Goal: Task Accomplishment & Management: Manage account settings

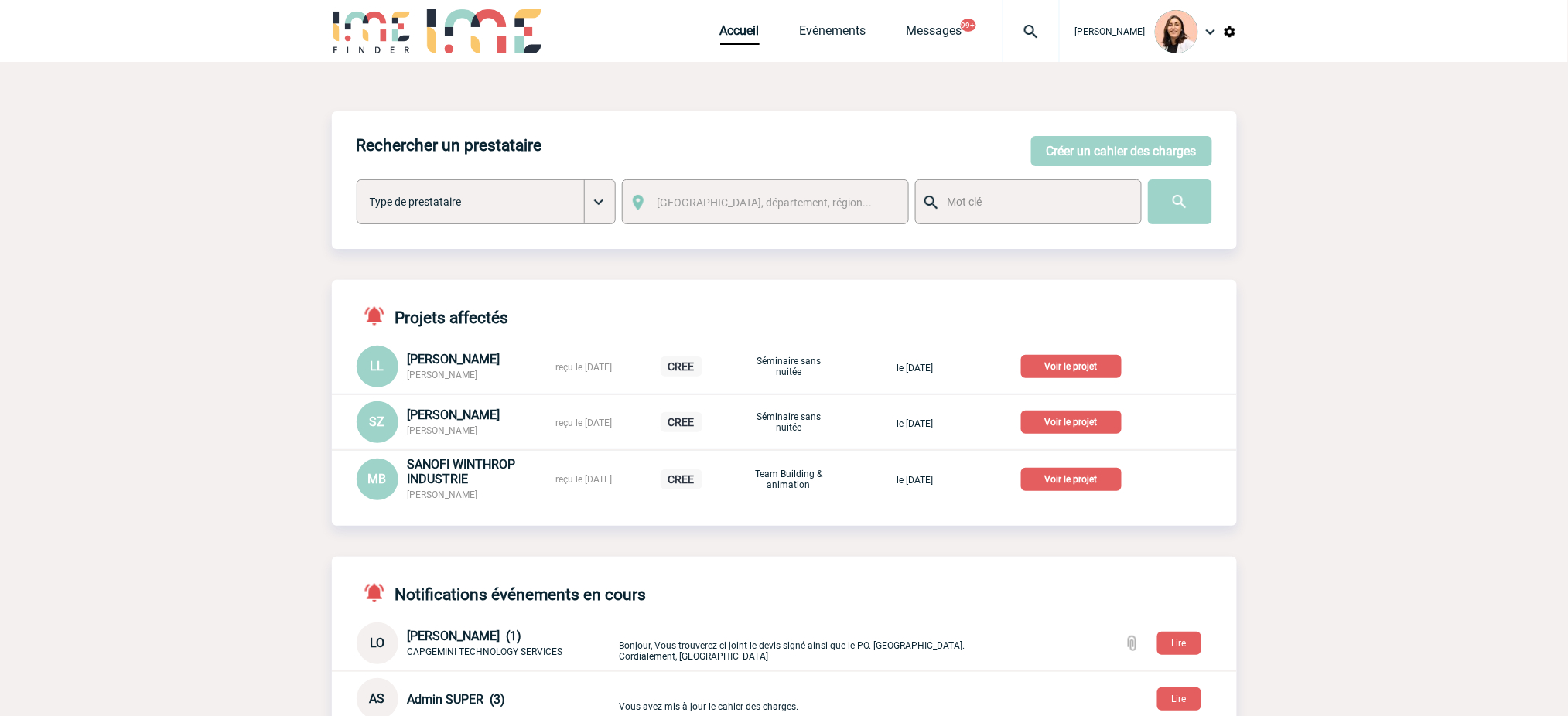
click at [1039, 58] on div at bounding box center [1031, 31] width 57 height 62
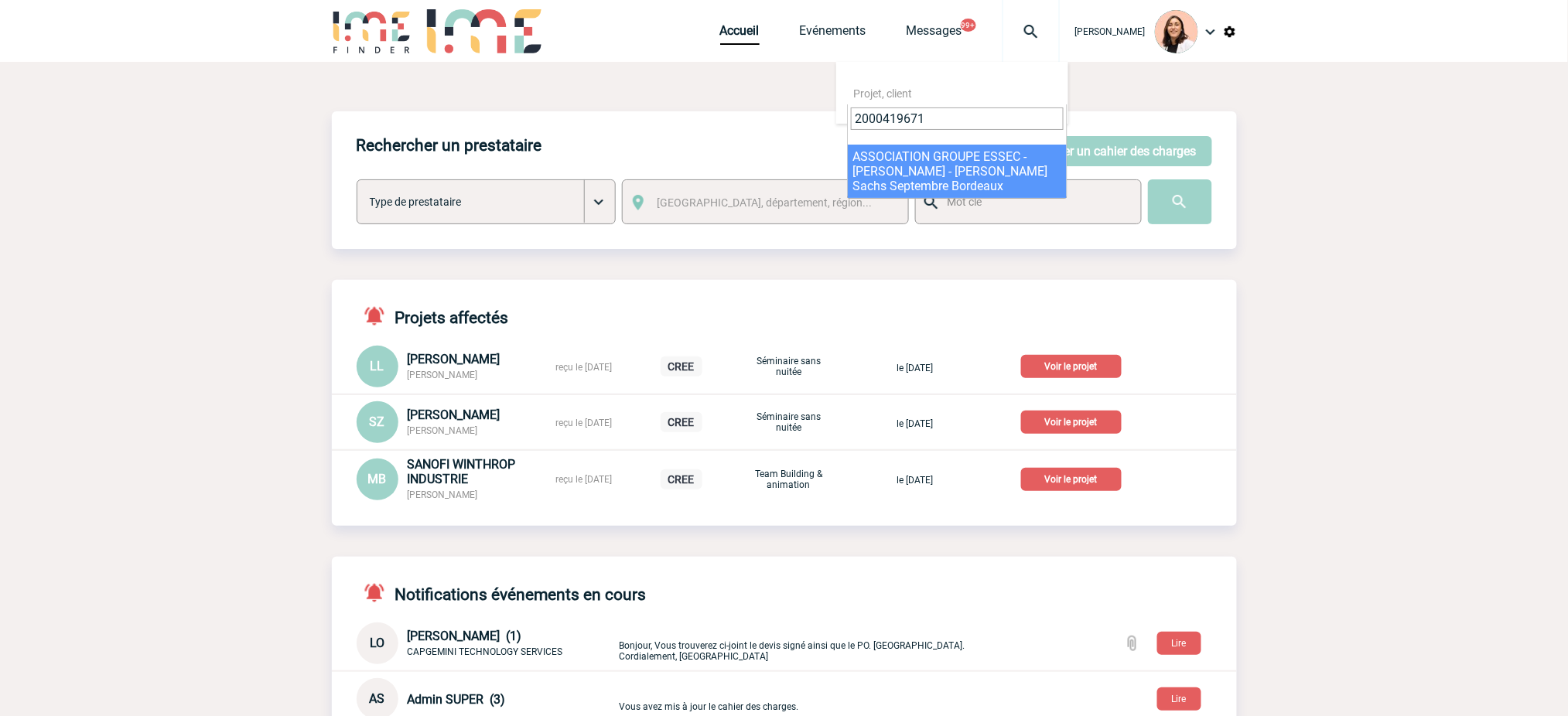
type input "2000419671"
select select "19172"
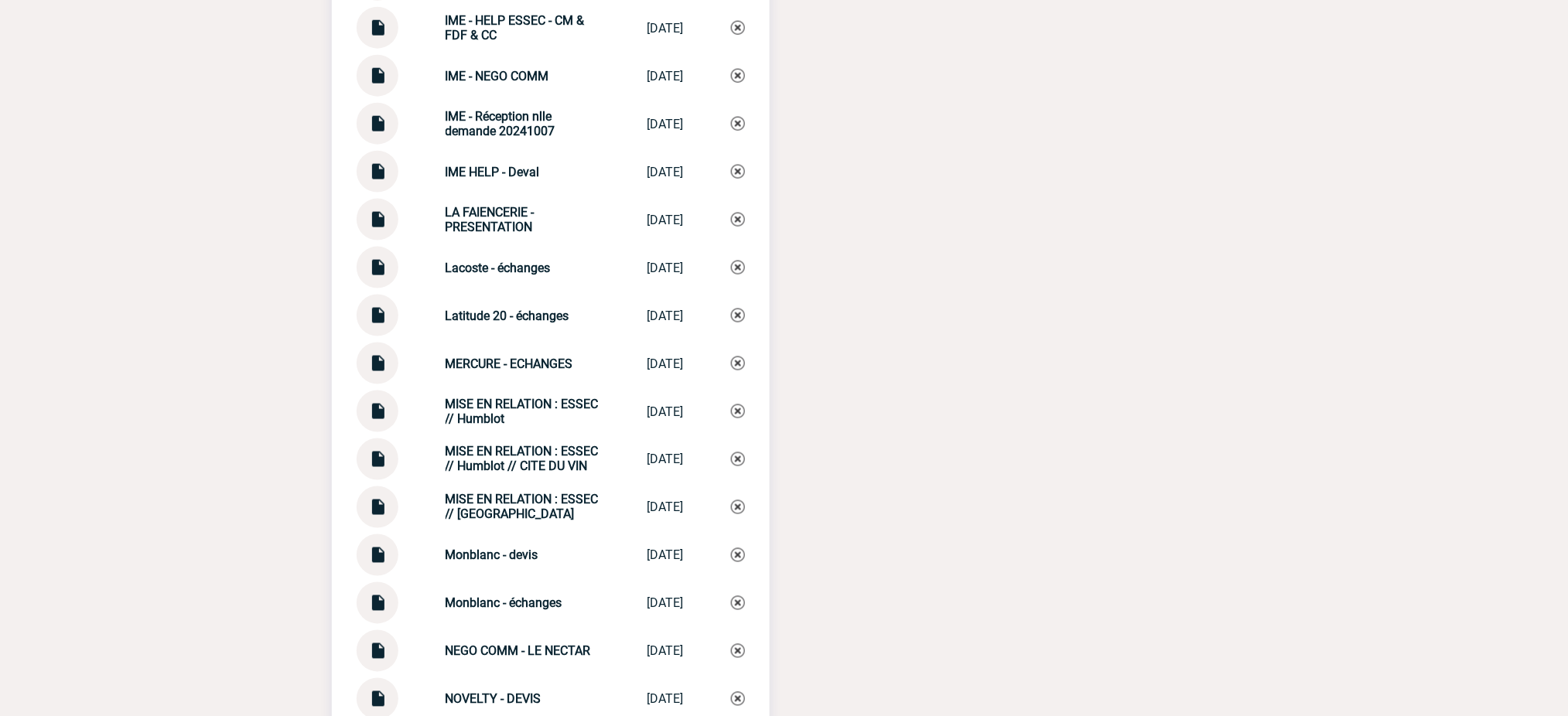
scroll to position [4949, 0]
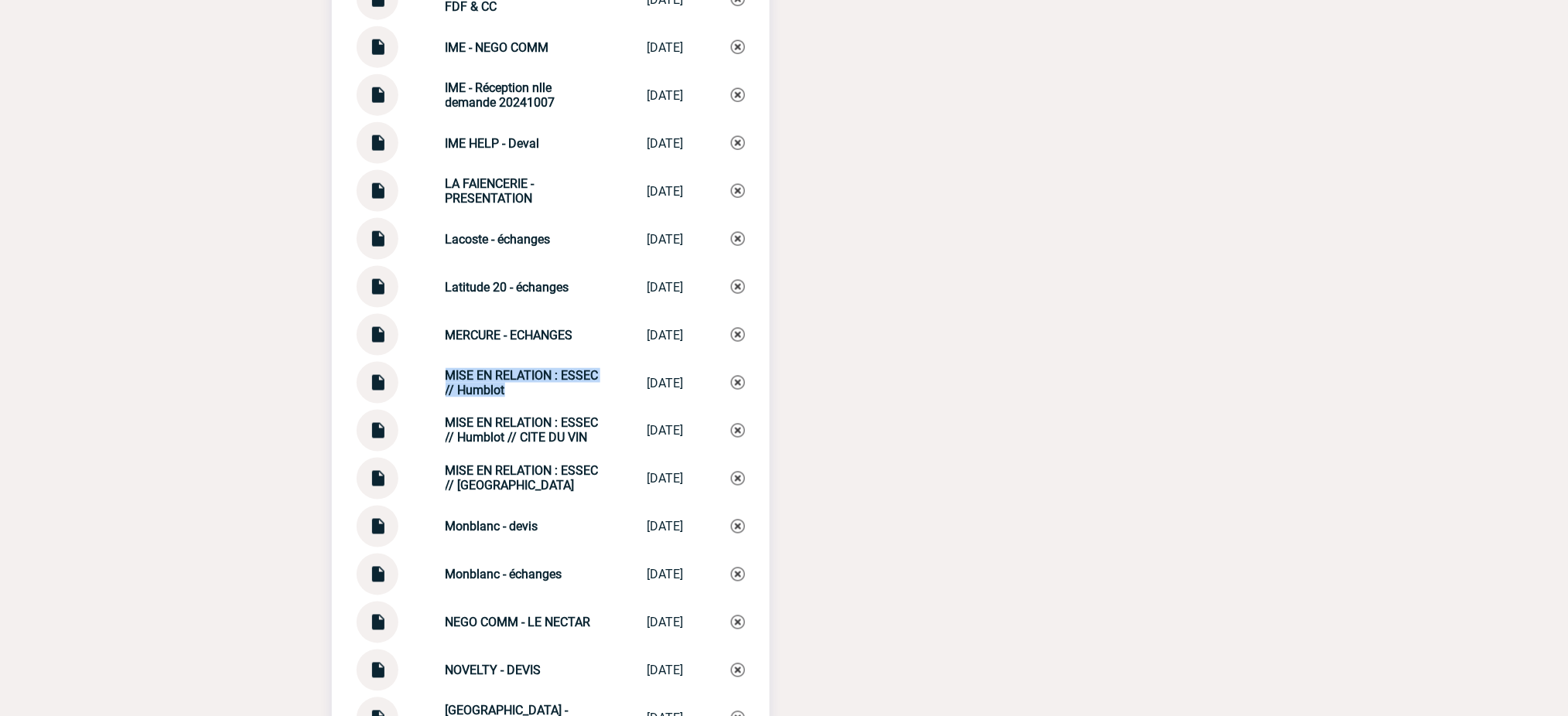
drag, startPoint x: 534, startPoint y: 379, endPoint x: 425, endPoint y: 356, distance: 111.4
click at [425, 362] on div "MISE EN RELATION : ESSEC // Humblot MISE EN RELATIO... [DATE]" at bounding box center [550, 383] width 388 height 42
copy strong "MISE EN RELATION : ESSEC // Humblot"
click at [740, 376] on img at bounding box center [737, 383] width 14 height 14
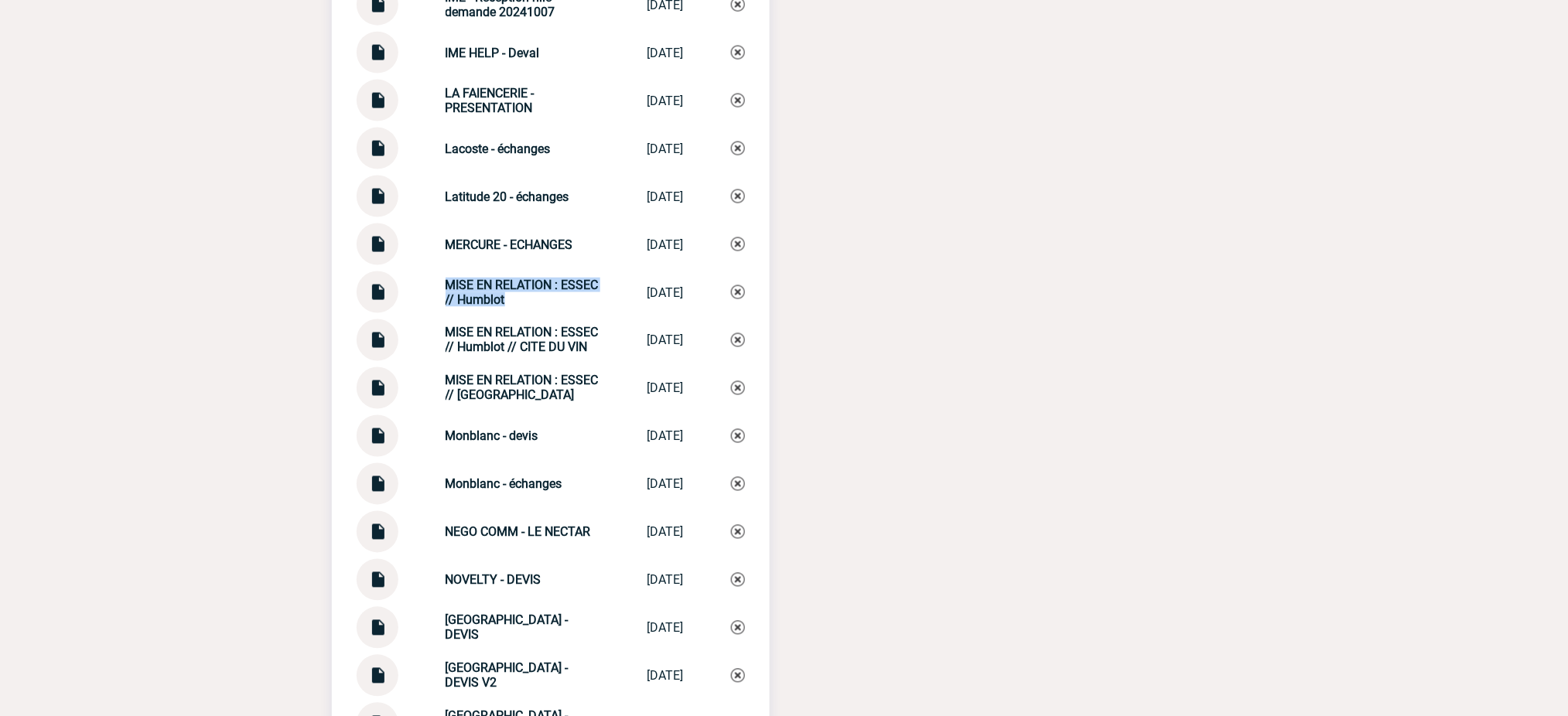
scroll to position [5359, 0]
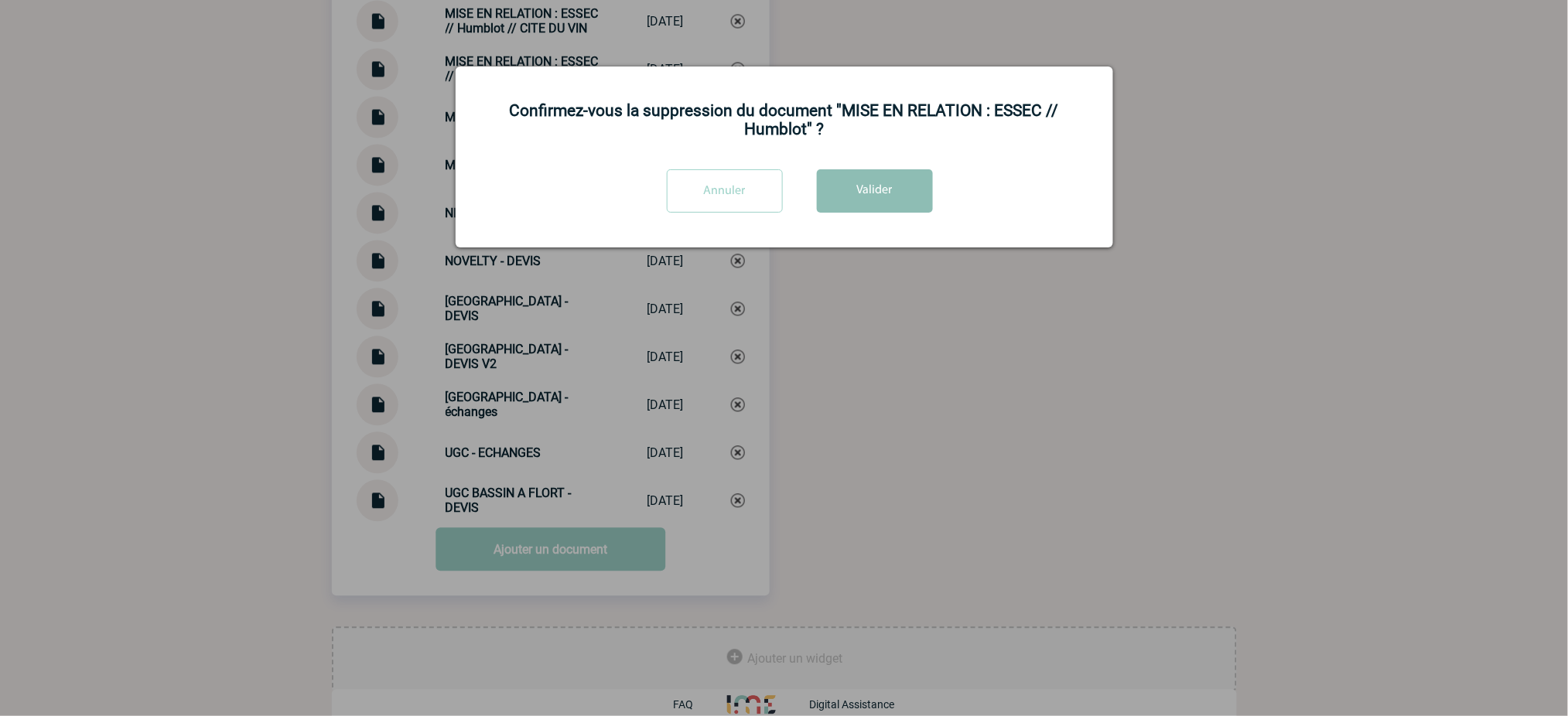
click at [858, 179] on button "Valider" at bounding box center [874, 190] width 116 height 43
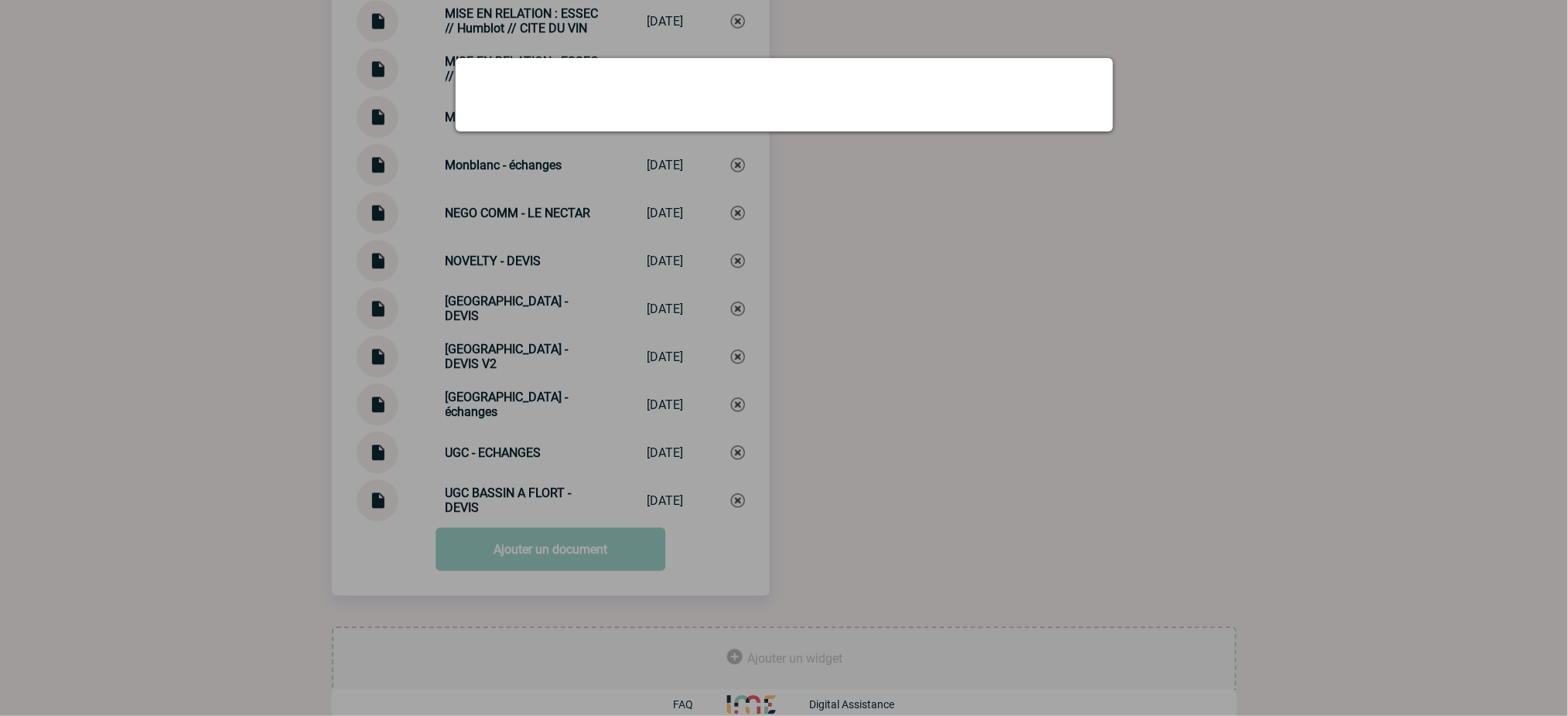
scroll to position [5311, 0]
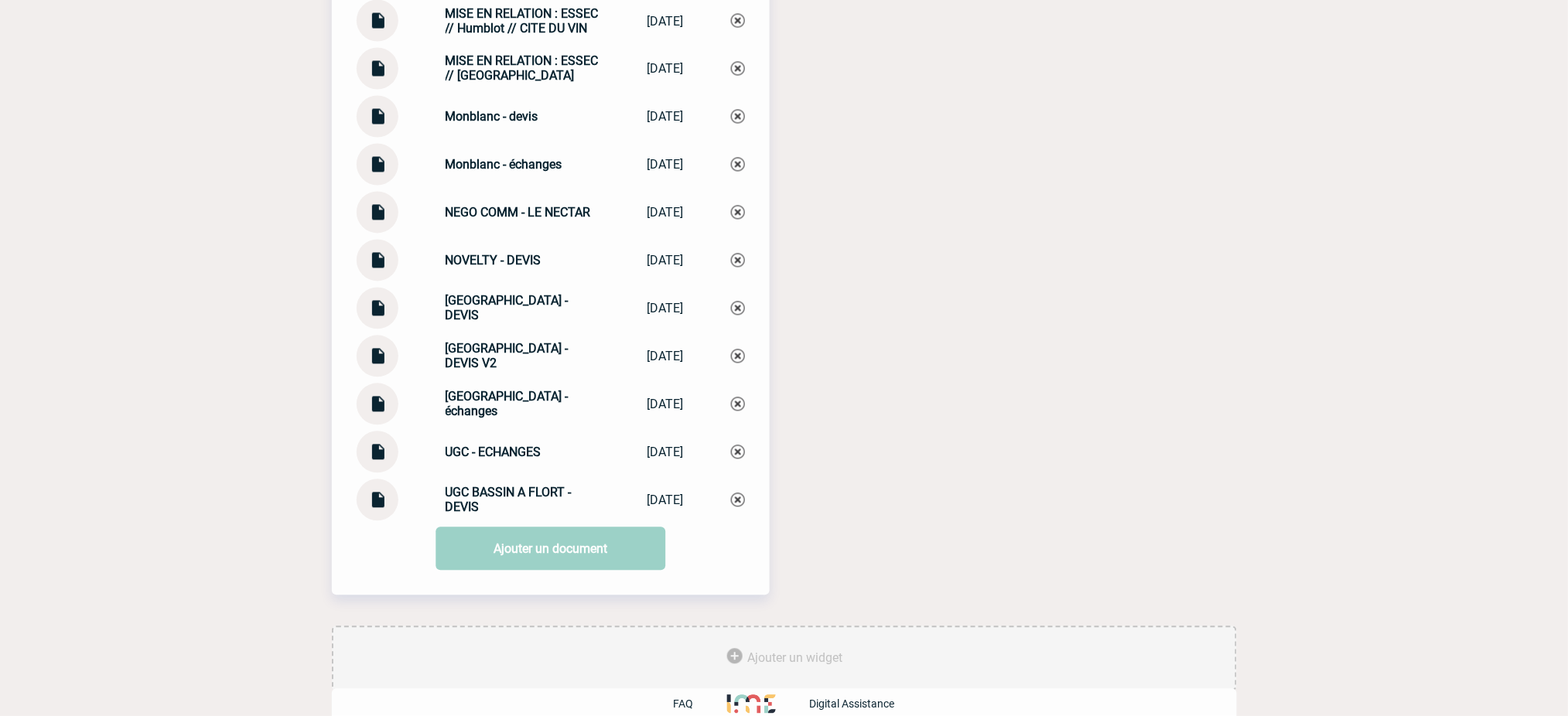
click at [536, 536] on link "Ajouter un document" at bounding box center [550, 549] width 230 height 43
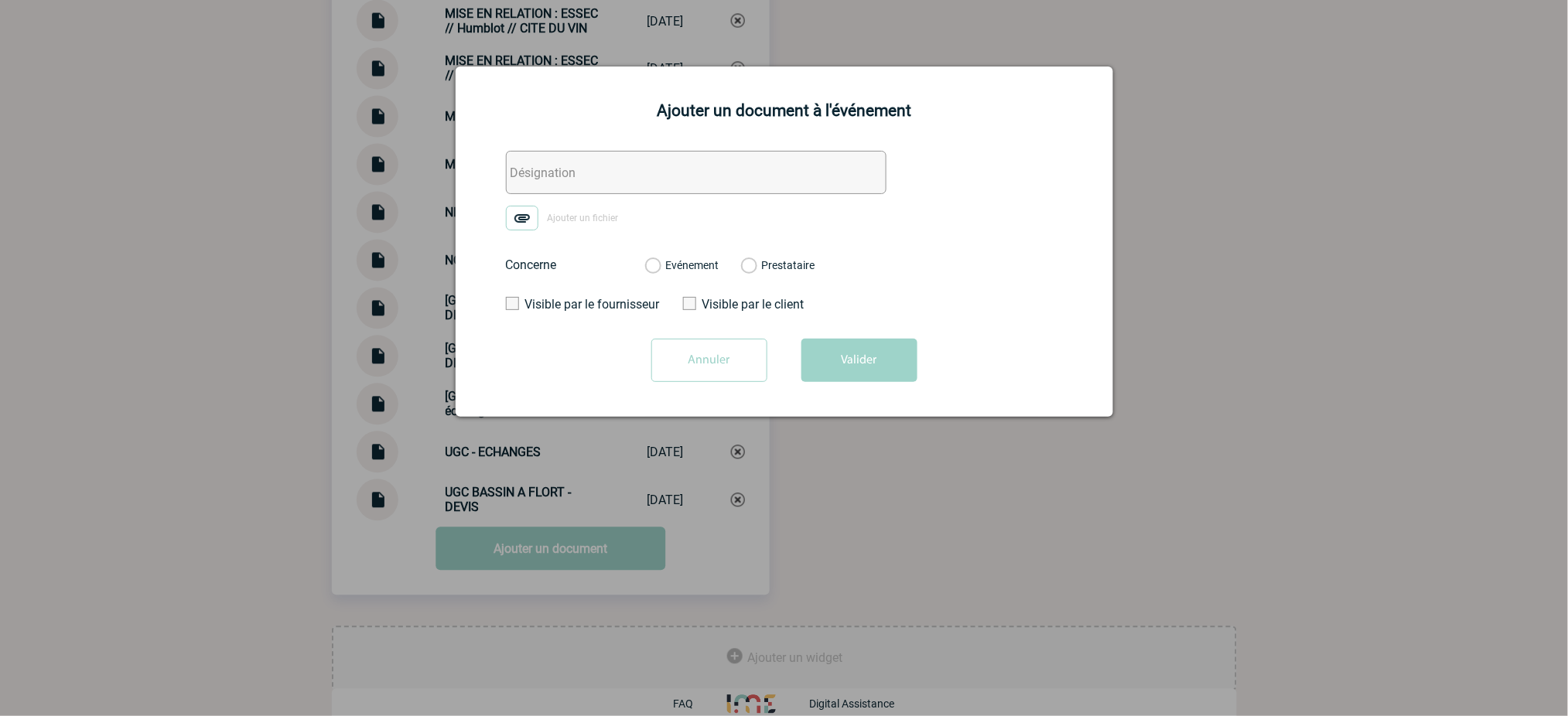
click at [607, 158] on input "text" at bounding box center [696, 172] width 380 height 43
paste input "MISE EN RELATION : ESSEC // Humblot"
type input "MISE EN RELATION : ESSEC // Humblot"
click at [529, 215] on img at bounding box center [522, 217] width 33 height 24
click at [0, 0] on input "Ajouter un fichier" at bounding box center [0, 0] width 0 height 0
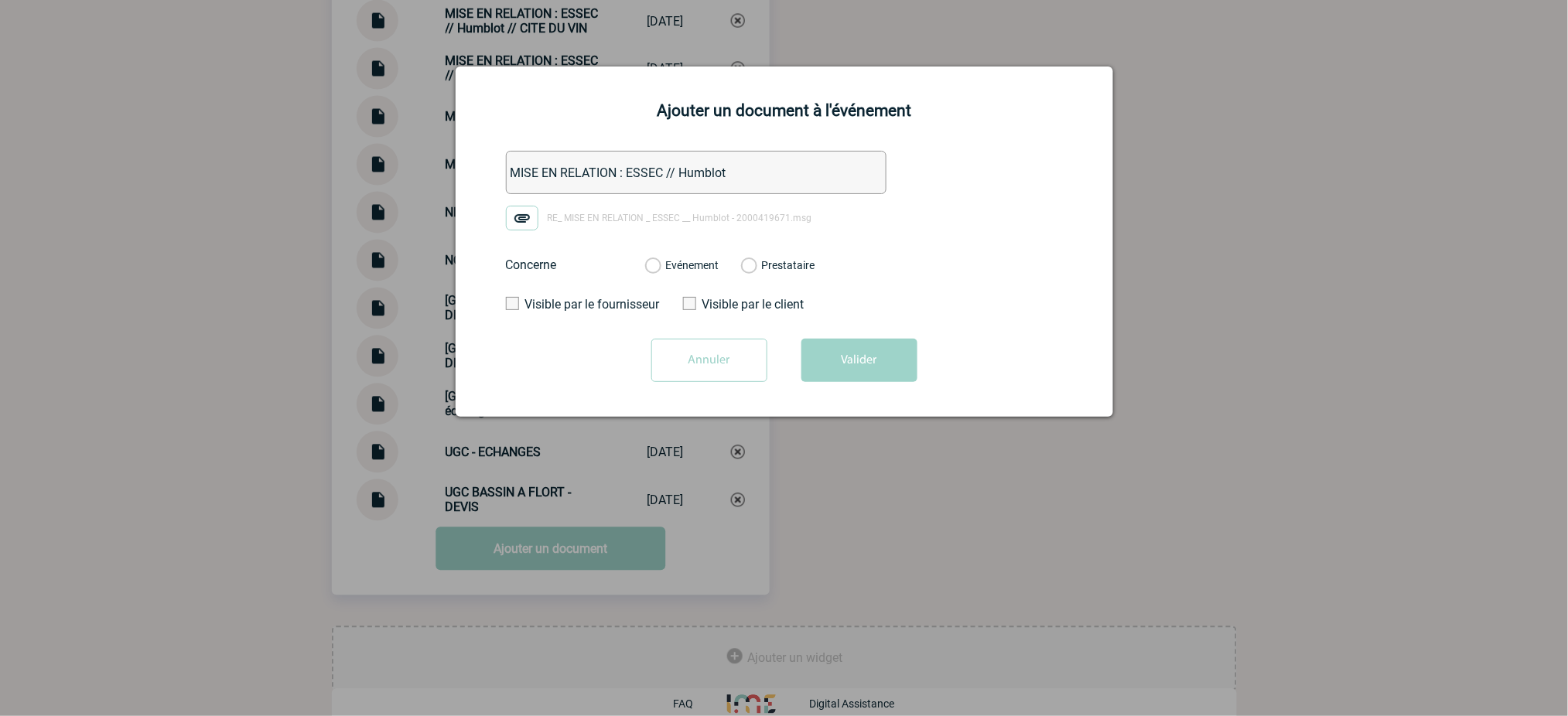
click at [660, 272] on label "Evénement" at bounding box center [651, 266] width 14 height 14
click at [0, 0] on input "Evénement" at bounding box center [0, 0] width 0 height 0
click at [879, 375] on button "Valider" at bounding box center [859, 360] width 116 height 43
